Goal: Check status

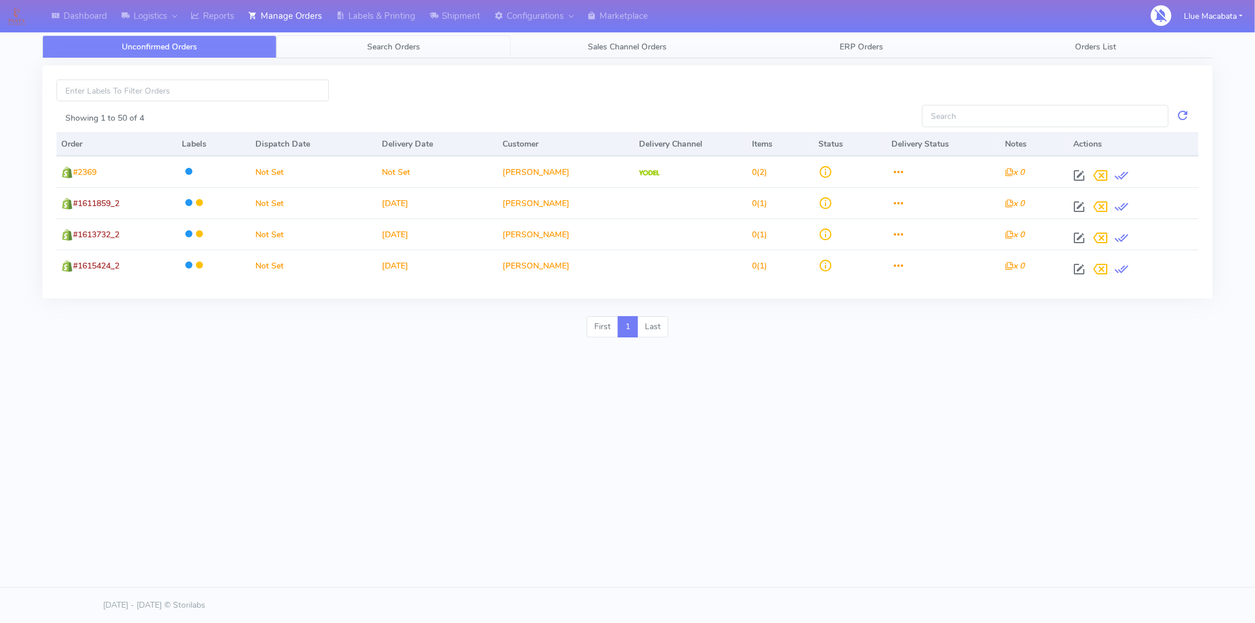
click at [383, 43] on span "Search Orders" at bounding box center [393, 46] width 53 height 11
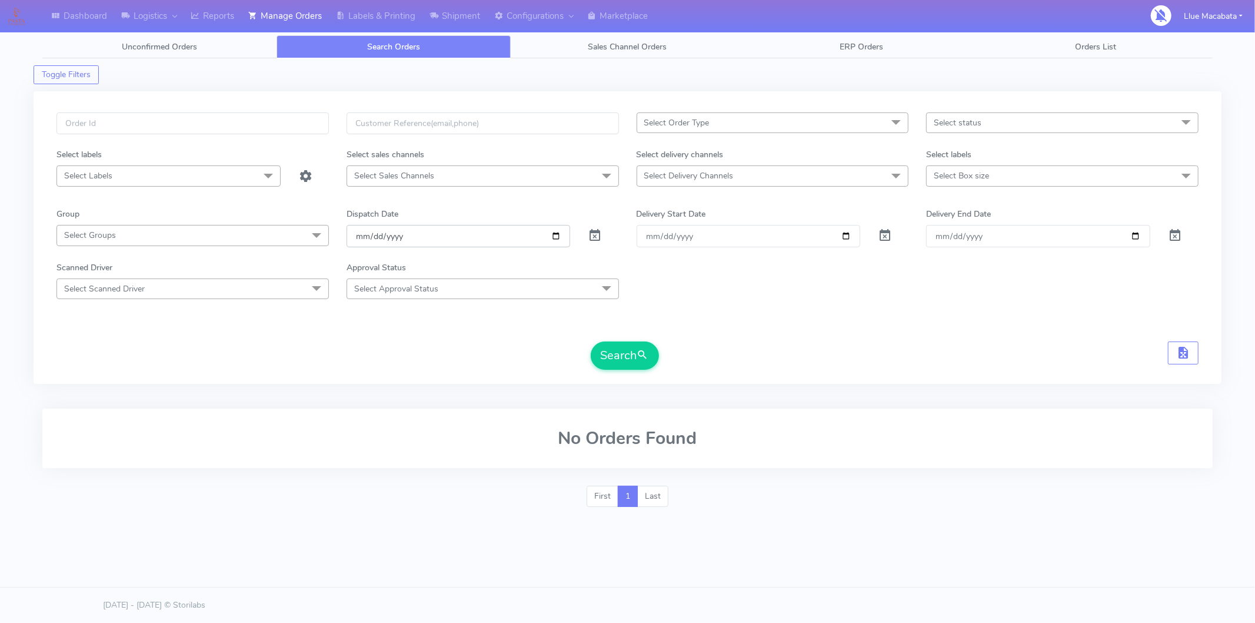
click at [363, 232] on input "[DATE]" at bounding box center [459, 236] width 224 height 22
click at [375, 232] on input "date" at bounding box center [459, 236] width 224 height 22
click at [397, 237] on input "date" at bounding box center [459, 236] width 224 height 22
click at [172, 127] on input "text" at bounding box center [192, 123] width 272 height 22
paste input "1616314"
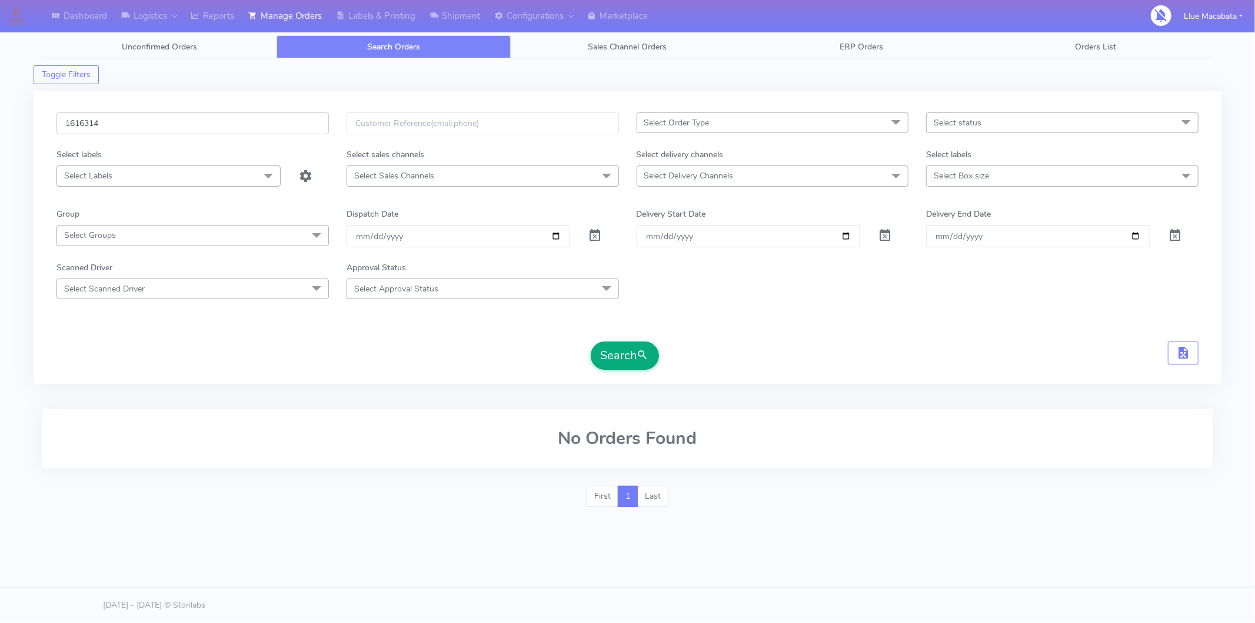
type input "1616314"
click at [632, 351] on button "Search" at bounding box center [625, 355] width 68 height 28
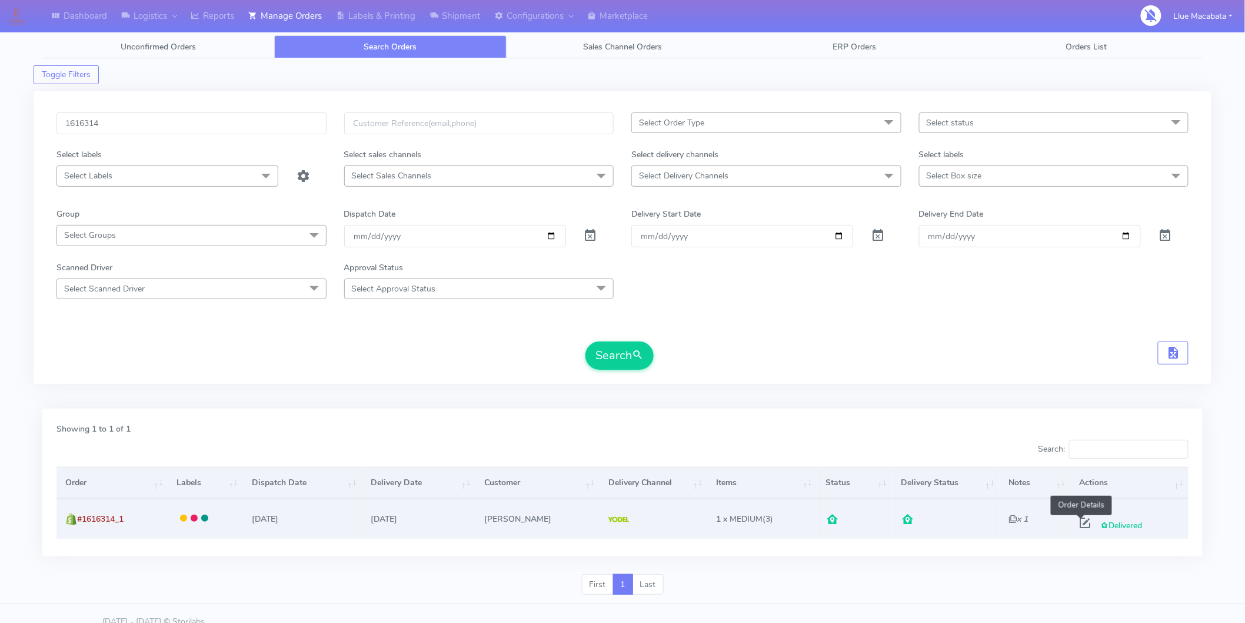
click at [1075, 524] on span at bounding box center [1085, 525] width 21 height 11
select select "5"
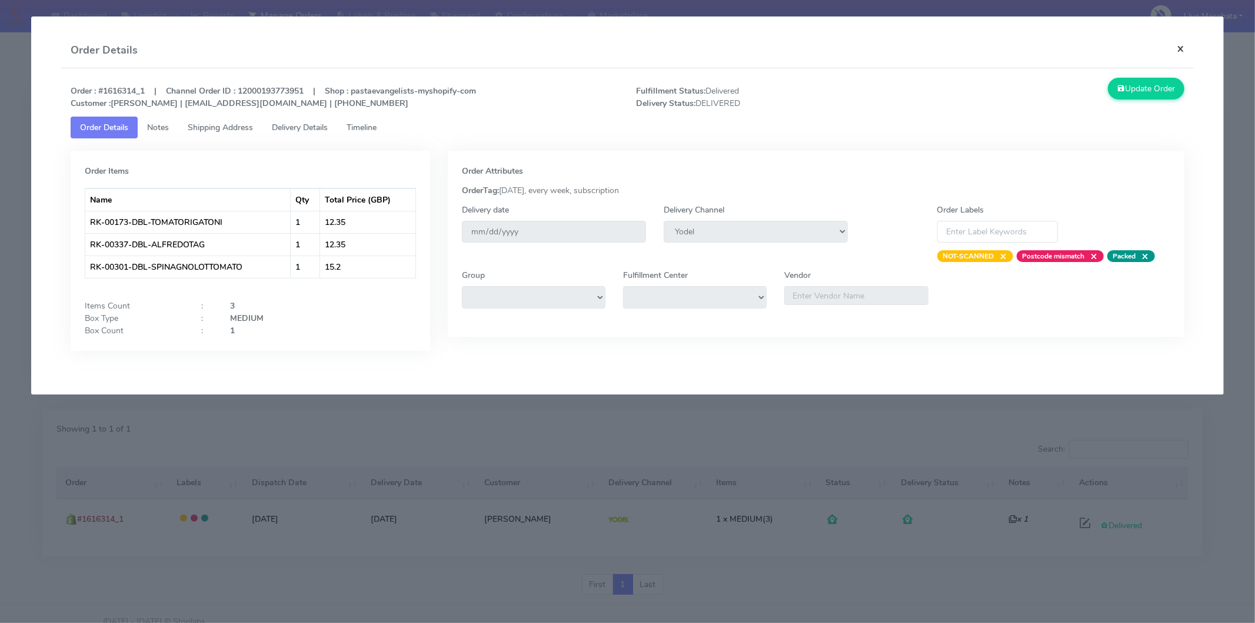
click at [1129, 46] on button "×" at bounding box center [1181, 48] width 26 height 31
